Goal: Complete application form: Complete application form

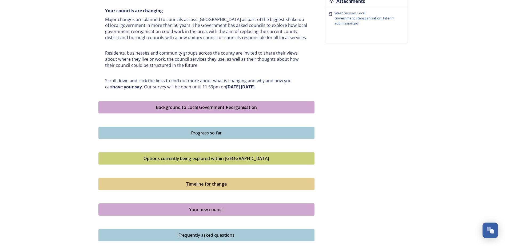
scroll to position [242, 0]
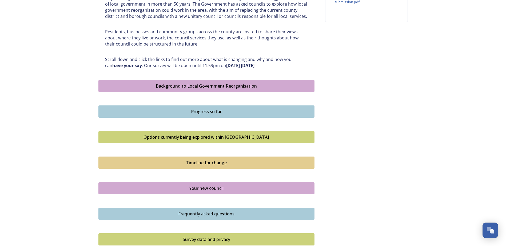
click at [197, 187] on div "Your new council" at bounding box center [206, 188] width 210 height 6
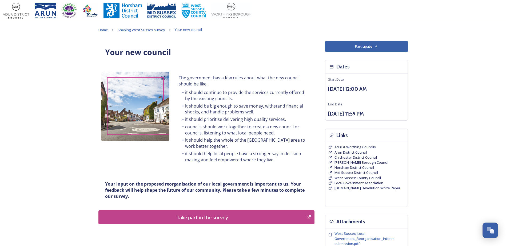
click at [220, 218] on div "Take part in the survey" at bounding box center [202, 218] width 202 height 8
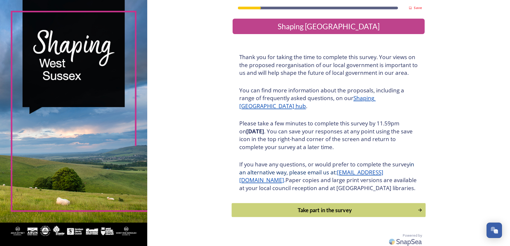
click at [326, 214] on div "Take part in the survey" at bounding box center [325, 210] width 180 height 8
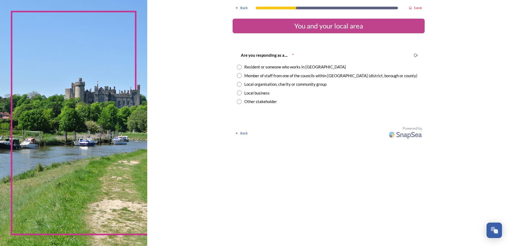
click at [239, 68] on input "radio" at bounding box center [239, 67] width 5 height 5
radio input "true"
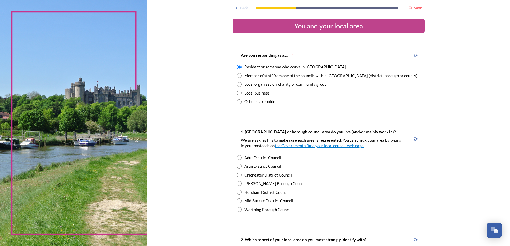
click at [238, 77] on input "radio" at bounding box center [239, 75] width 5 height 5
radio input "true"
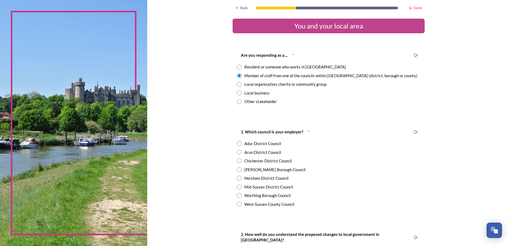
click at [237, 69] on input "radio" at bounding box center [239, 67] width 5 height 5
radio input "true"
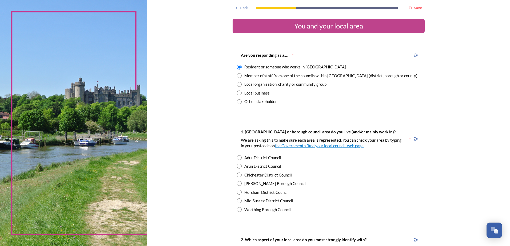
click at [239, 158] on input "radio" at bounding box center [239, 157] width 5 height 5
radio input "true"
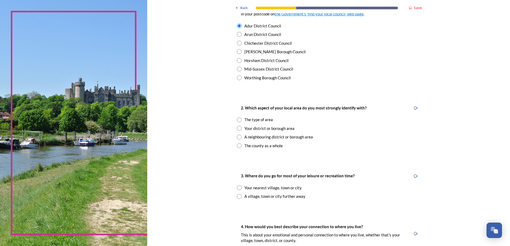
scroll to position [160, 0]
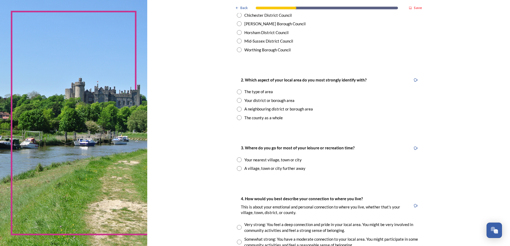
click at [237, 101] on input "radio" at bounding box center [239, 100] width 5 height 5
radio input "true"
click at [238, 160] on input "radio" at bounding box center [239, 160] width 5 height 5
radio input "true"
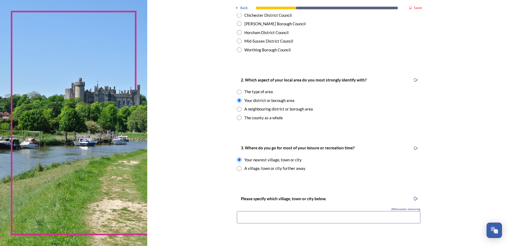
click at [237, 169] on input "radio" at bounding box center [239, 168] width 5 height 5
radio input "true"
click at [239, 160] on input "radio" at bounding box center [239, 160] width 5 height 5
radio input "true"
click at [276, 222] on input at bounding box center [328, 217] width 183 height 12
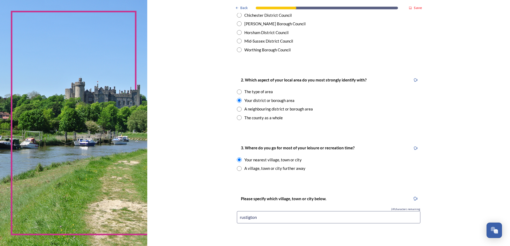
click at [244, 218] on input "rustigton" at bounding box center [328, 217] width 183 height 12
click at [247, 219] on input "rustigton" at bounding box center [328, 217] width 183 height 12
click at [262, 218] on input "rustington" at bounding box center [328, 217] width 183 height 12
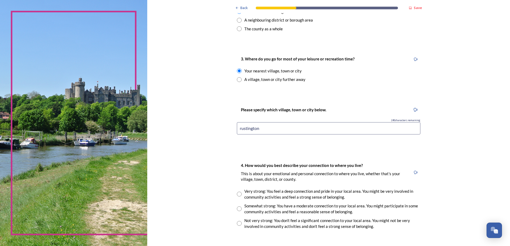
scroll to position [267, 0]
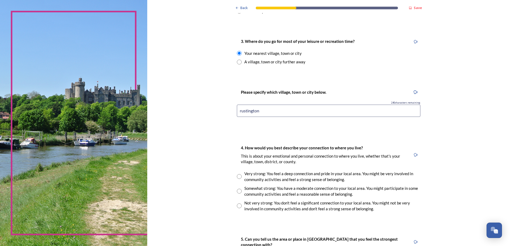
type input "rustington"
click at [237, 176] on input "radio" at bounding box center [239, 176] width 5 height 5
radio input "true"
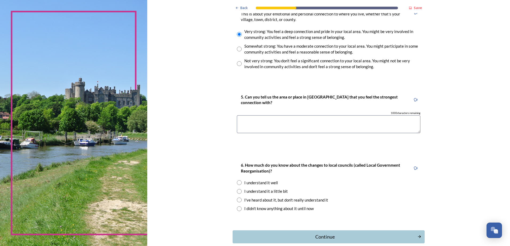
scroll to position [416, 0]
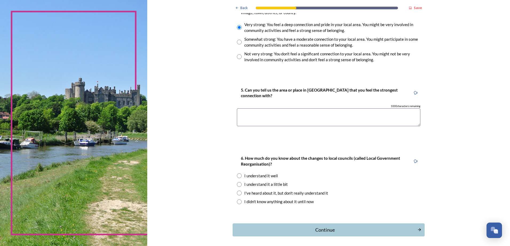
click at [252, 115] on textarea at bounding box center [328, 118] width 183 height 18
type textarea "rustington"
click at [238, 177] on input "radio" at bounding box center [239, 176] width 5 height 5
radio input "true"
click at [342, 232] on div "Continue" at bounding box center [325, 230] width 181 height 7
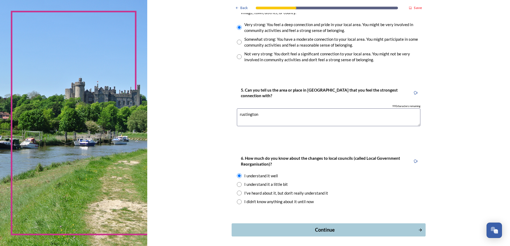
scroll to position [0, 0]
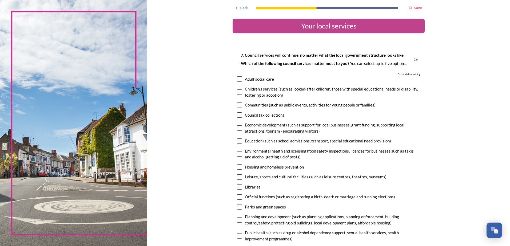
click at [239, 206] on input "checkbox" at bounding box center [239, 206] width 5 height 5
checkbox input "true"
click at [237, 220] on input "checkbox" at bounding box center [239, 220] width 5 height 5
checkbox input "true"
click at [238, 236] on input "checkbox" at bounding box center [239, 236] width 5 height 5
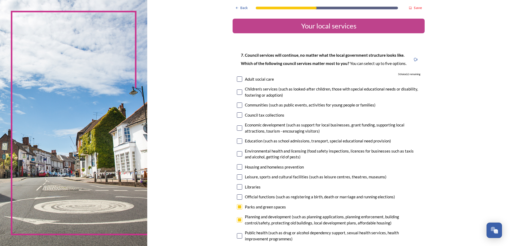
checkbox input "true"
click at [237, 154] on input "checkbox" at bounding box center [239, 153] width 5 height 5
checkbox input "true"
click at [239, 129] on input "checkbox" at bounding box center [239, 128] width 5 height 5
checkbox input "true"
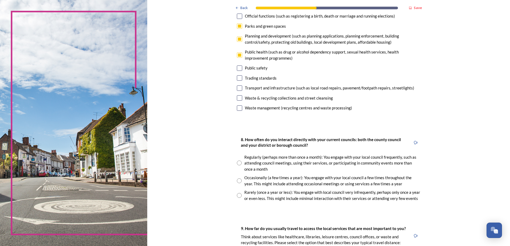
scroll to position [181, 0]
click at [239, 195] on input "radio" at bounding box center [239, 195] width 5 height 5
radio input "true"
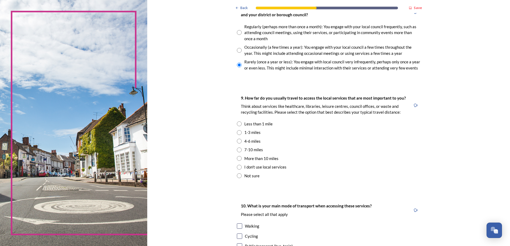
scroll to position [320, 0]
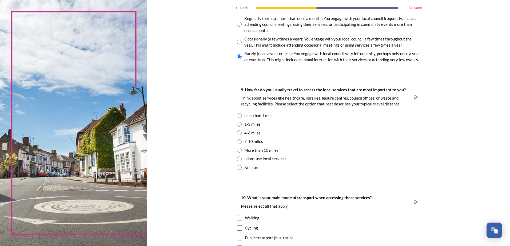
click at [238, 125] on input "radio" at bounding box center [239, 124] width 5 height 5
radio input "true"
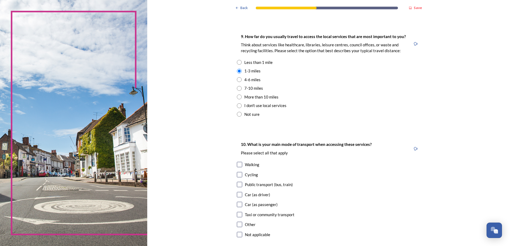
scroll to position [384, 0]
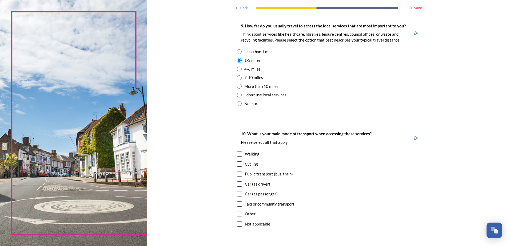
click at [238, 183] on input "checkbox" at bounding box center [239, 184] width 5 height 5
checkbox input "true"
click at [237, 193] on input "checkbox" at bounding box center [239, 193] width 5 height 5
checkbox input "true"
click at [237, 153] on input "checkbox" at bounding box center [239, 153] width 5 height 5
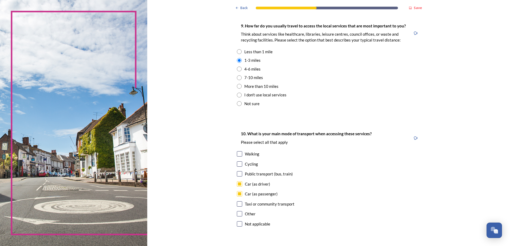
checkbox input "true"
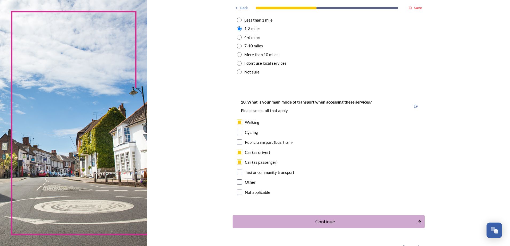
scroll to position [429, 0]
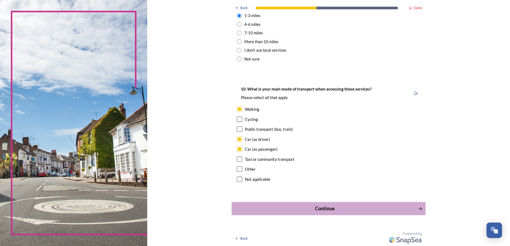
click at [328, 212] on div "Continue" at bounding box center [325, 208] width 181 height 7
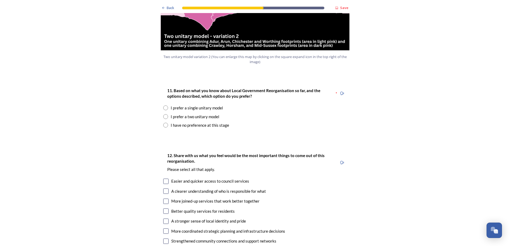
scroll to position [661, 0]
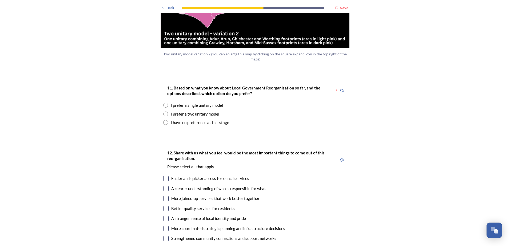
click at [164, 120] on input "radio" at bounding box center [165, 122] width 5 height 5
radio input "true"
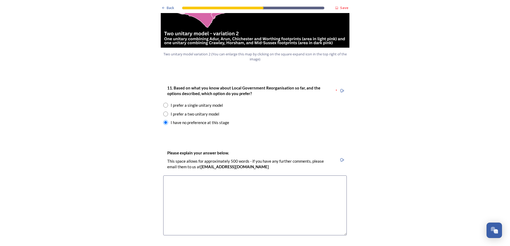
click at [163, 112] on input "radio" at bounding box center [165, 114] width 5 height 5
radio input "true"
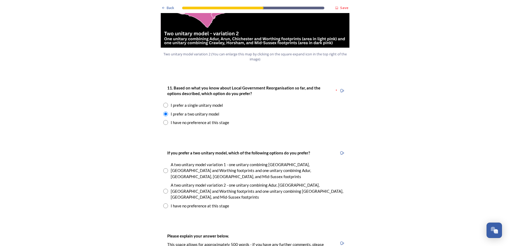
click at [165, 169] on input "radio" at bounding box center [165, 171] width 5 height 5
radio input "true"
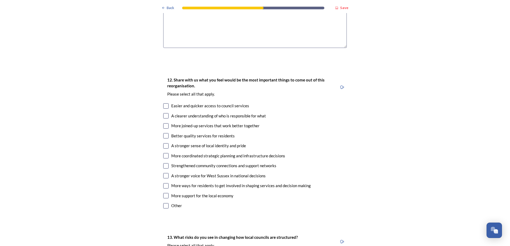
scroll to position [939, 0]
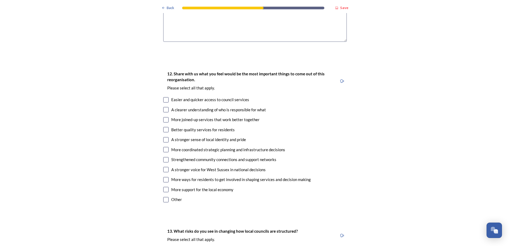
click at [163, 127] on input "checkbox" at bounding box center [165, 129] width 5 height 5
checkbox input "true"
click at [163, 177] on input "checkbox" at bounding box center [165, 179] width 5 height 5
checkbox input "true"
click at [165, 117] on input "checkbox" at bounding box center [165, 119] width 5 height 5
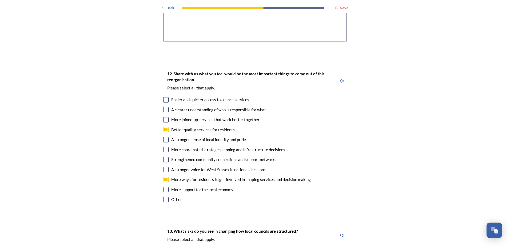
checkbox input "true"
click at [164, 97] on input "checkbox" at bounding box center [165, 99] width 5 height 5
checkbox input "true"
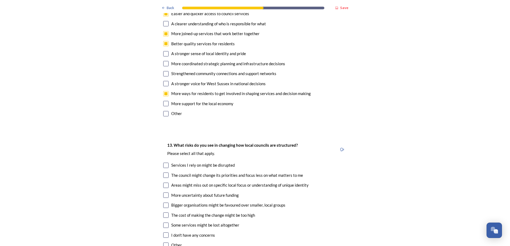
scroll to position [1045, 0]
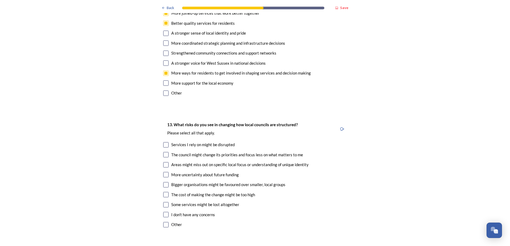
click at [163, 142] on input "checkbox" at bounding box center [165, 144] width 5 height 5
checkbox input "true"
click at [166, 192] on input "checkbox" at bounding box center [165, 194] width 5 height 5
checkbox input "true"
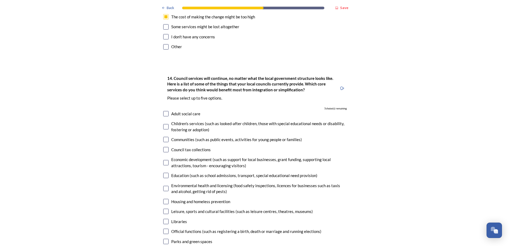
scroll to position [1248, 0]
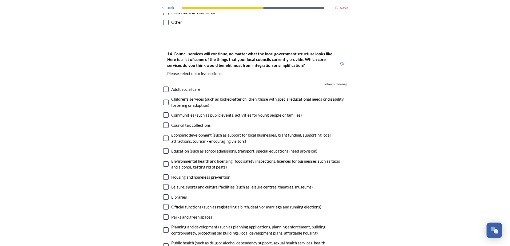
click at [165, 175] on input "checkbox" at bounding box center [165, 177] width 5 height 5
checkbox input "true"
click at [164, 136] on input "checkbox" at bounding box center [165, 138] width 5 height 5
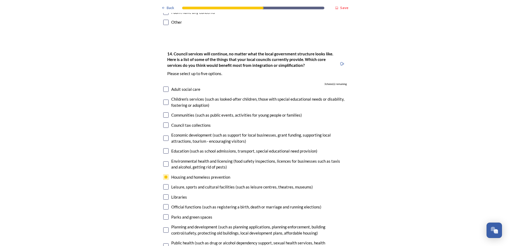
checkbox input "true"
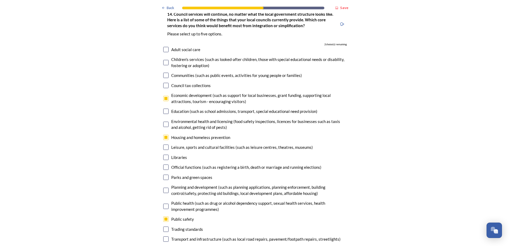
scroll to position [1312, 0]
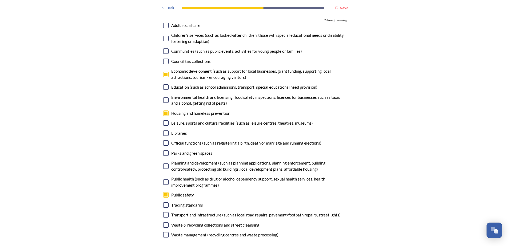
click at [164, 223] on input "checkbox" at bounding box center [165, 225] width 5 height 5
checkbox input "true"
click at [165, 212] on input "checkbox" at bounding box center [165, 214] width 5 height 5
checkbox input "true"
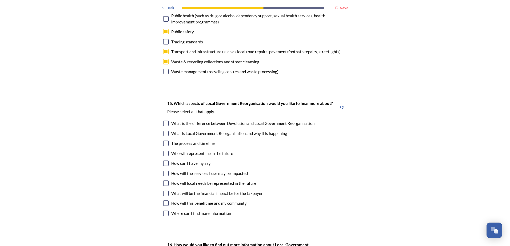
scroll to position [1482, 0]
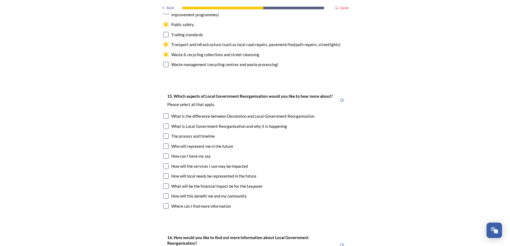
click at [164, 164] on input "checkbox" at bounding box center [165, 166] width 5 height 5
checkbox input "true"
drag, startPoint x: 164, startPoint y: 150, endPoint x: 164, endPoint y: 156, distance: 6.1
click at [164, 156] on div "15. Which aspects of Local Government Reorganisation would you like to hear mor…" at bounding box center [255, 152] width 192 height 129
click at [164, 184] on input "checkbox" at bounding box center [165, 186] width 5 height 5
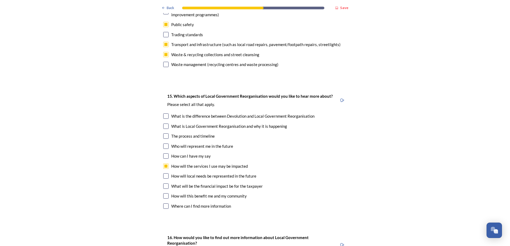
checkbox input "true"
click at [163, 194] on input "checkbox" at bounding box center [165, 196] width 5 height 5
checkbox input "true"
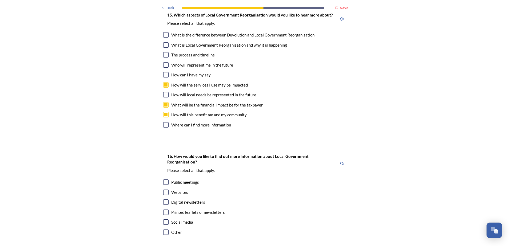
scroll to position [1589, 0]
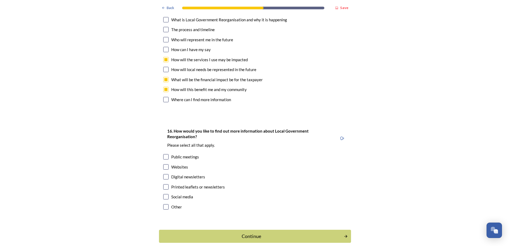
click at [163, 165] on input "checkbox" at bounding box center [165, 167] width 5 height 5
checkbox input "true"
click at [166, 194] on input "checkbox" at bounding box center [165, 196] width 5 height 5
checkbox input "true"
click at [249, 233] on div "Continue" at bounding box center [251, 236] width 181 height 7
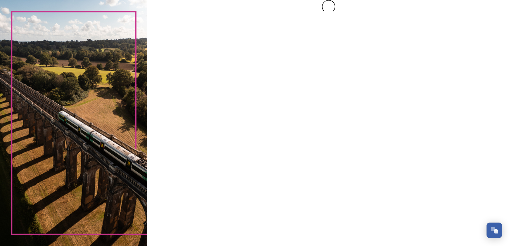
scroll to position [0, 0]
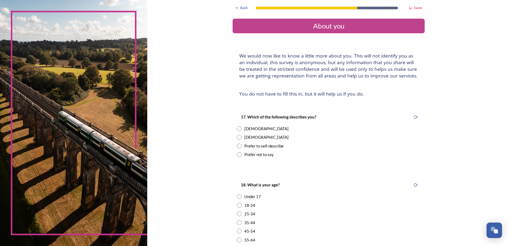
click at [238, 137] on input "radio" at bounding box center [239, 137] width 5 height 5
radio input "true"
click at [237, 240] on input "radio" at bounding box center [239, 240] width 5 height 5
radio input "true"
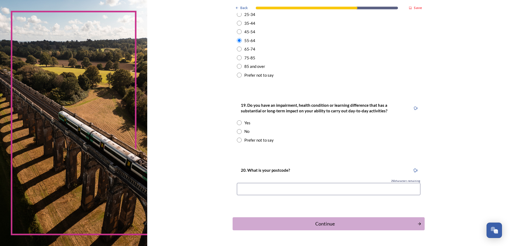
scroll to position [203, 0]
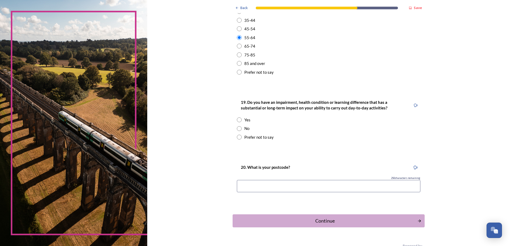
click at [237, 129] on input "radio" at bounding box center [239, 128] width 5 height 5
radio input "true"
click at [252, 182] on input at bounding box center [328, 186] width 183 height 12
type input "bn16 3tq"
click at [346, 224] on div "Continue" at bounding box center [325, 221] width 181 height 7
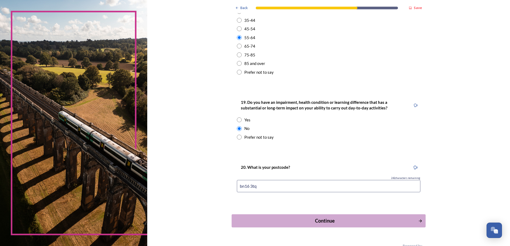
scroll to position [0, 0]
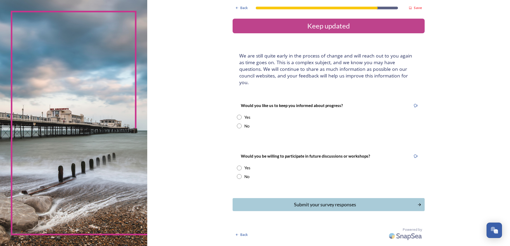
click at [239, 124] on input "radio" at bounding box center [239, 126] width 5 height 5
radio input "true"
click at [239, 166] on input "radio" at bounding box center [239, 168] width 5 height 5
radio input "true"
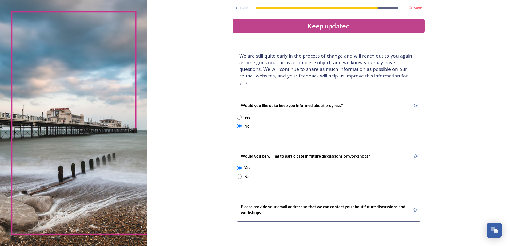
click at [252, 222] on input at bounding box center [328, 228] width 183 height 12
type input "[PERSON_NAME][EMAIL_ADDRESS][PERSON_NAME][PERSON_NAME][DOMAIN_NAME]"
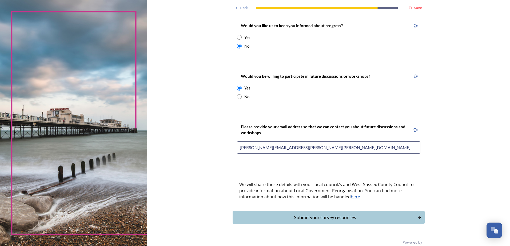
scroll to position [82, 0]
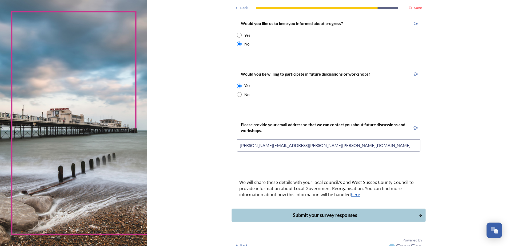
click at [337, 212] on div "Submit your survey responses" at bounding box center [325, 215] width 181 height 7
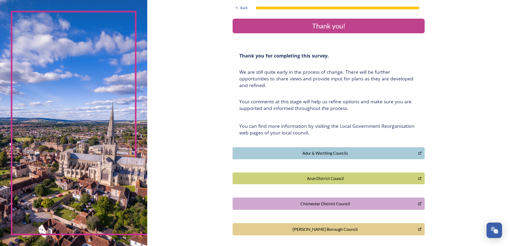
click at [318, 153] on div "Adur & Worthing Councils" at bounding box center [325, 153] width 180 height 6
click at [319, 178] on div "Arun District Council" at bounding box center [325, 179] width 180 height 6
